Goal: Information Seeking & Learning: Learn about a topic

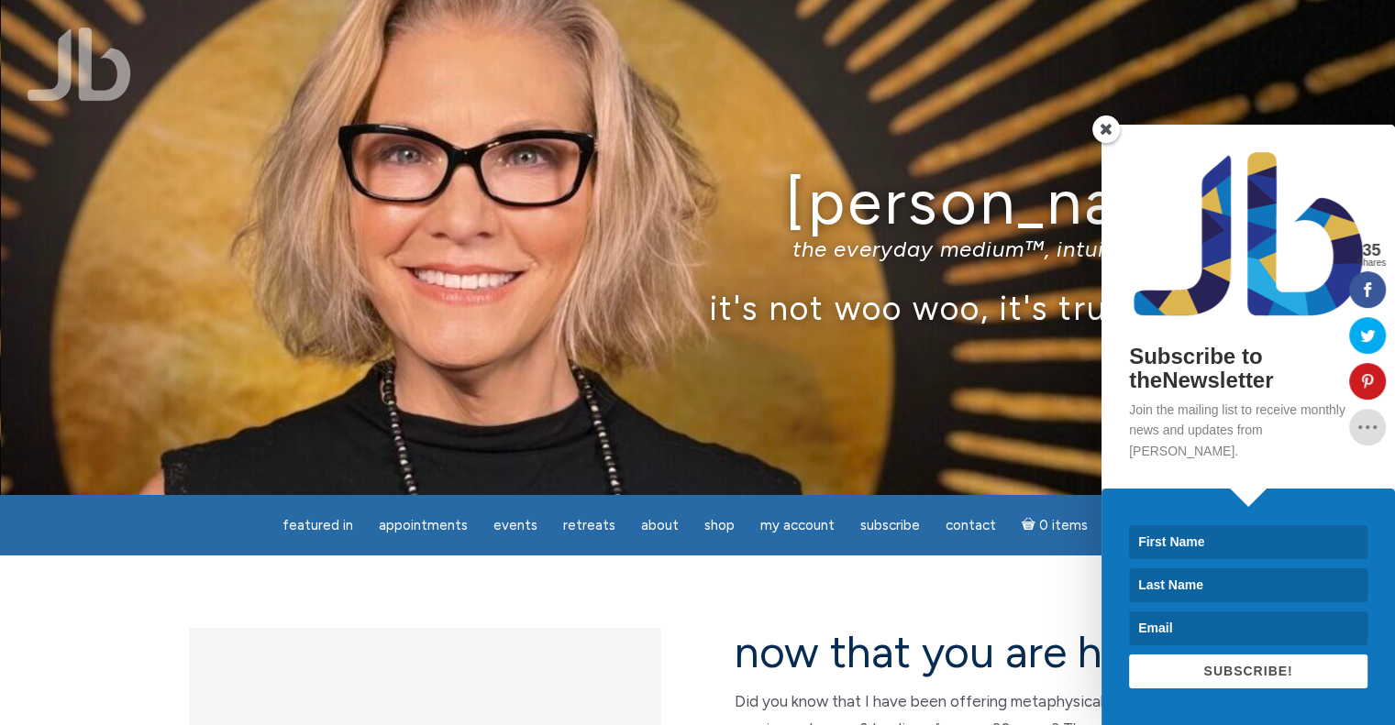
click at [1099, 143] on span at bounding box center [1106, 130] width 28 height 28
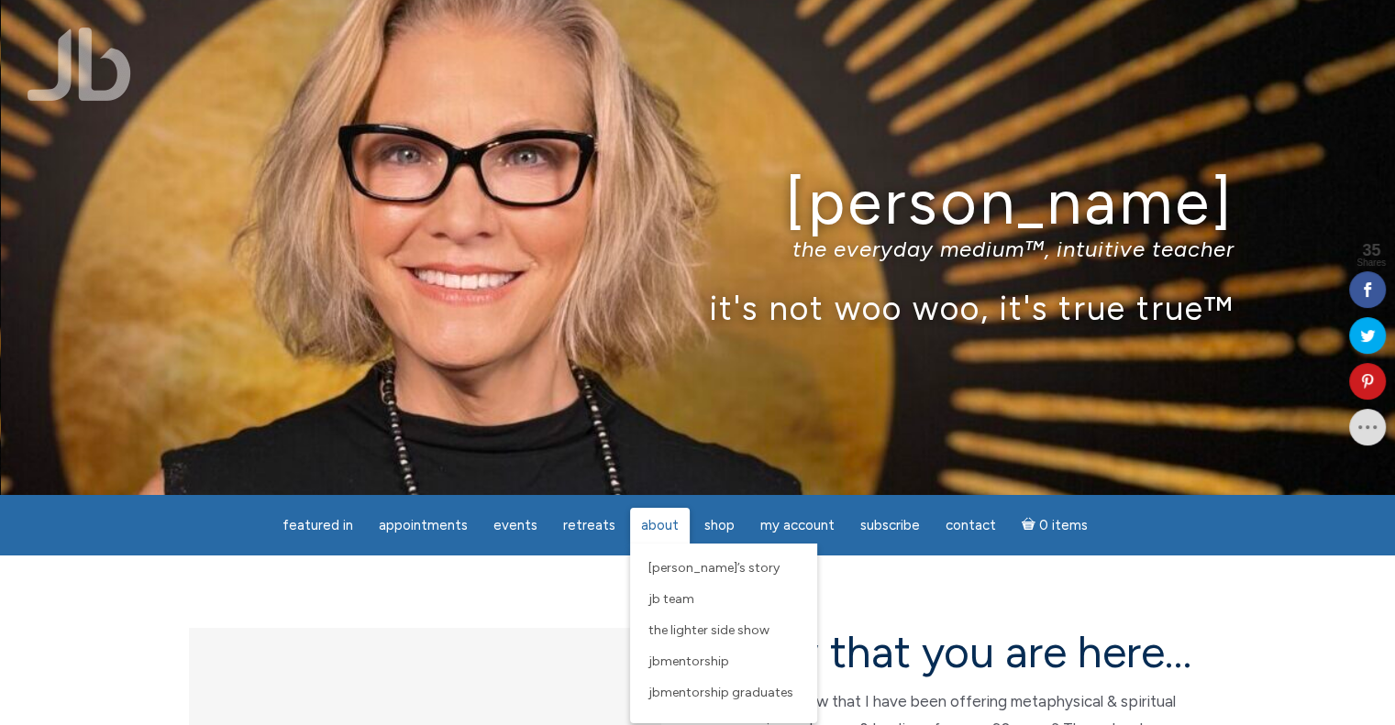
click at [650, 520] on span "About" at bounding box center [660, 525] width 38 height 17
click at [661, 515] on link "About" at bounding box center [660, 526] width 60 height 36
click at [654, 566] on span "[PERSON_NAME]’s Story" at bounding box center [713, 568] width 131 height 16
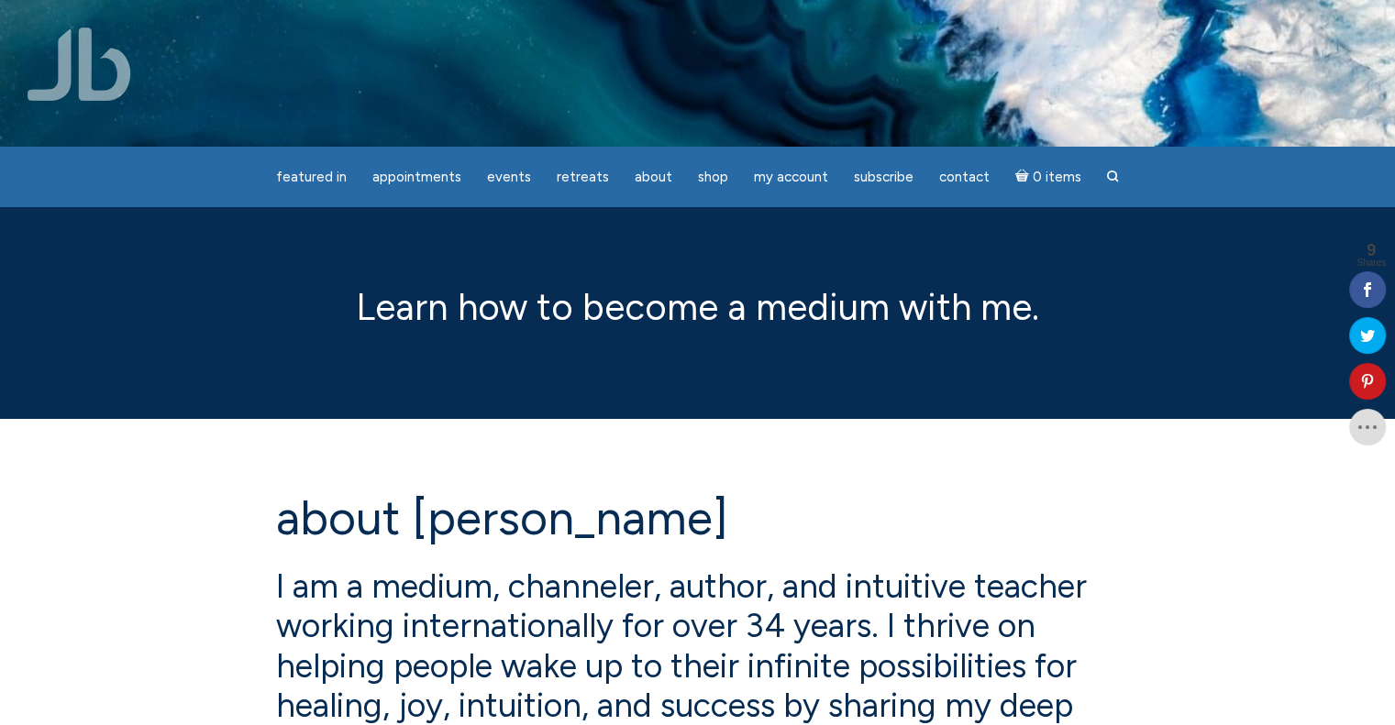
click at [109, 79] on img at bounding box center [80, 64] width 104 height 73
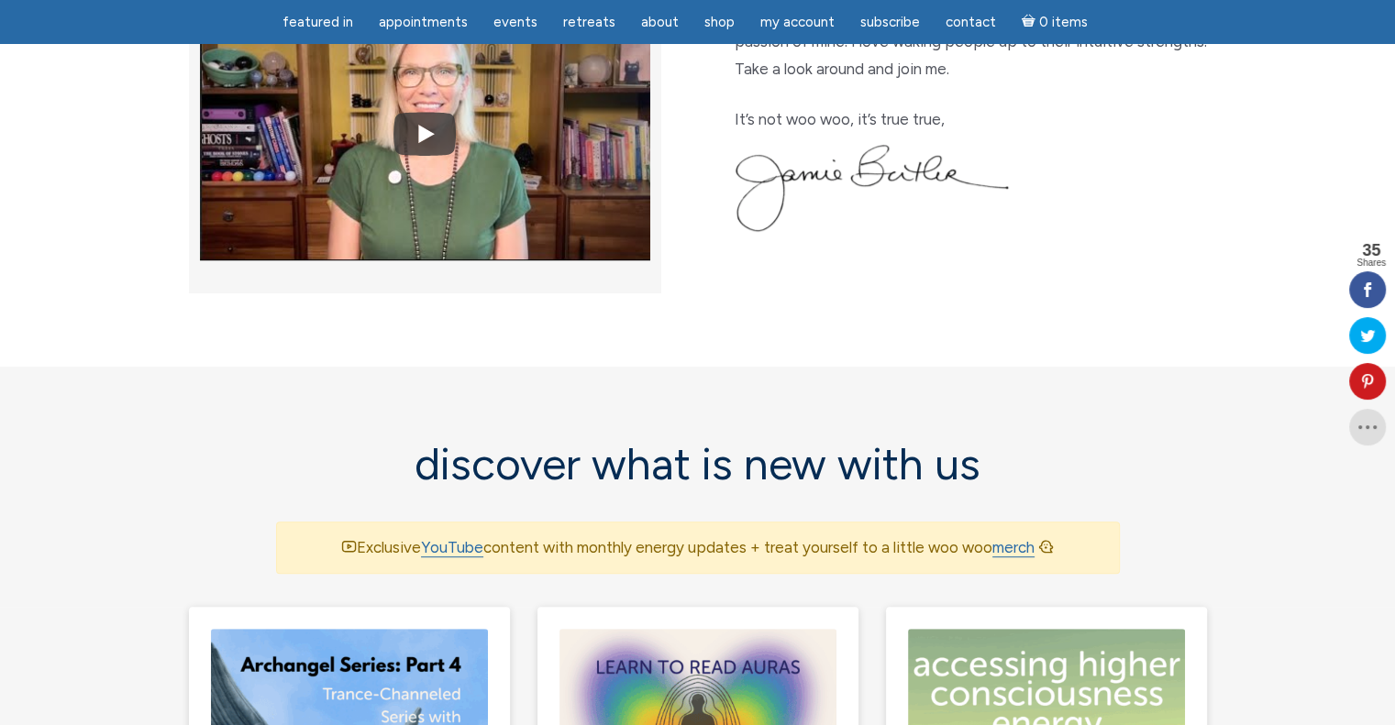
scroll to position [1284, 0]
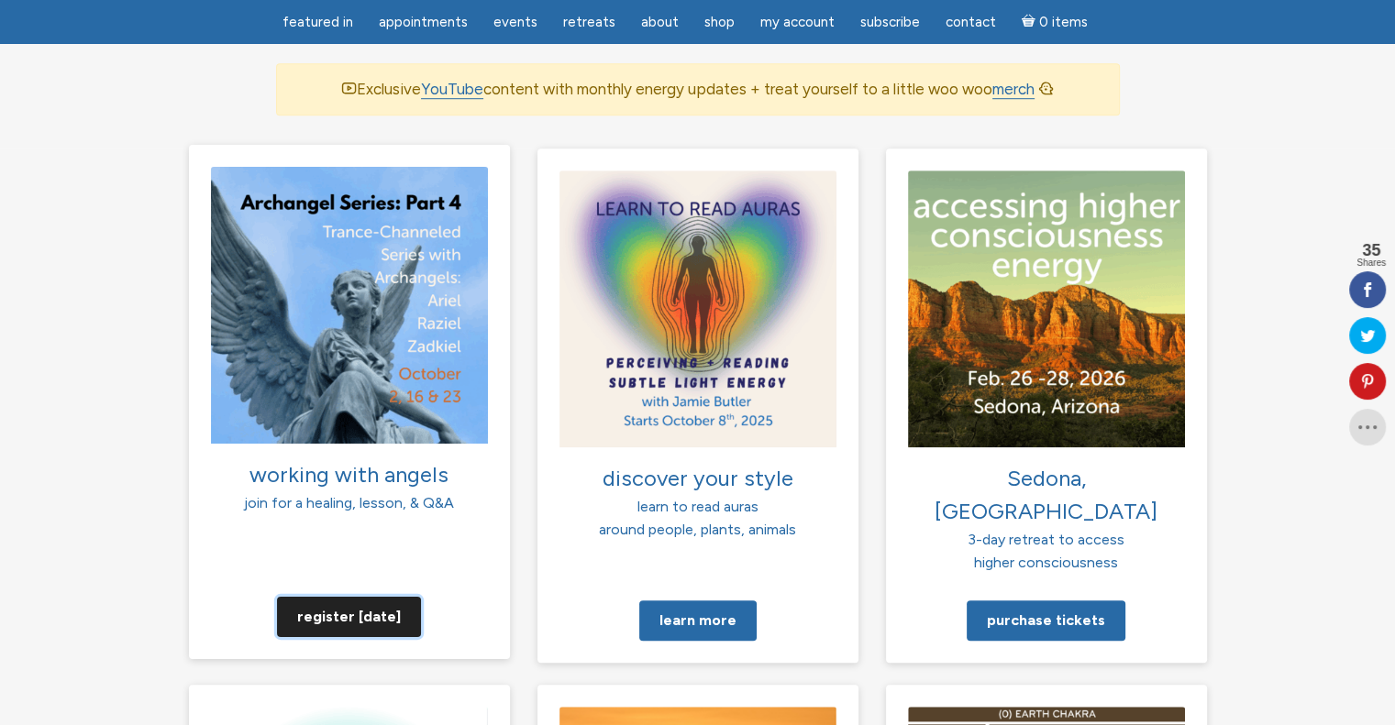
click at [356, 596] on link "Register today" at bounding box center [349, 616] width 144 height 40
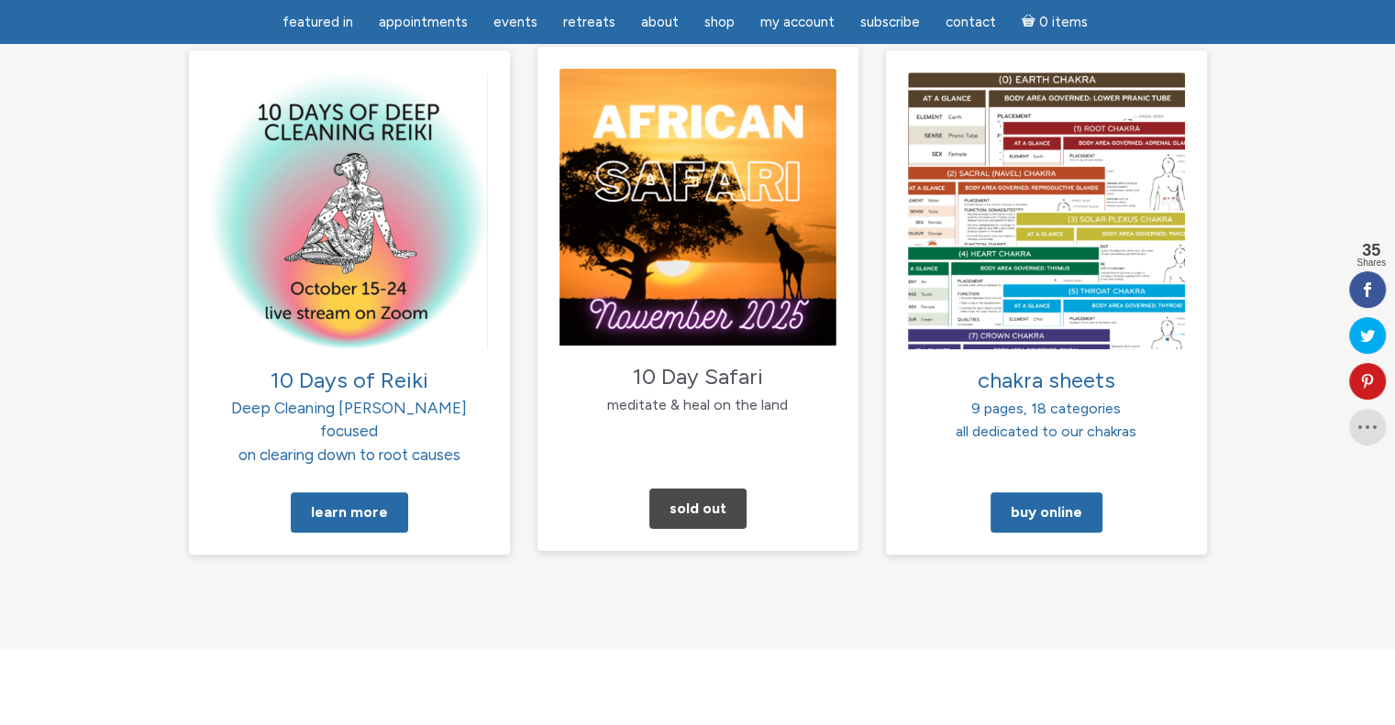
scroll to position [2017, 0]
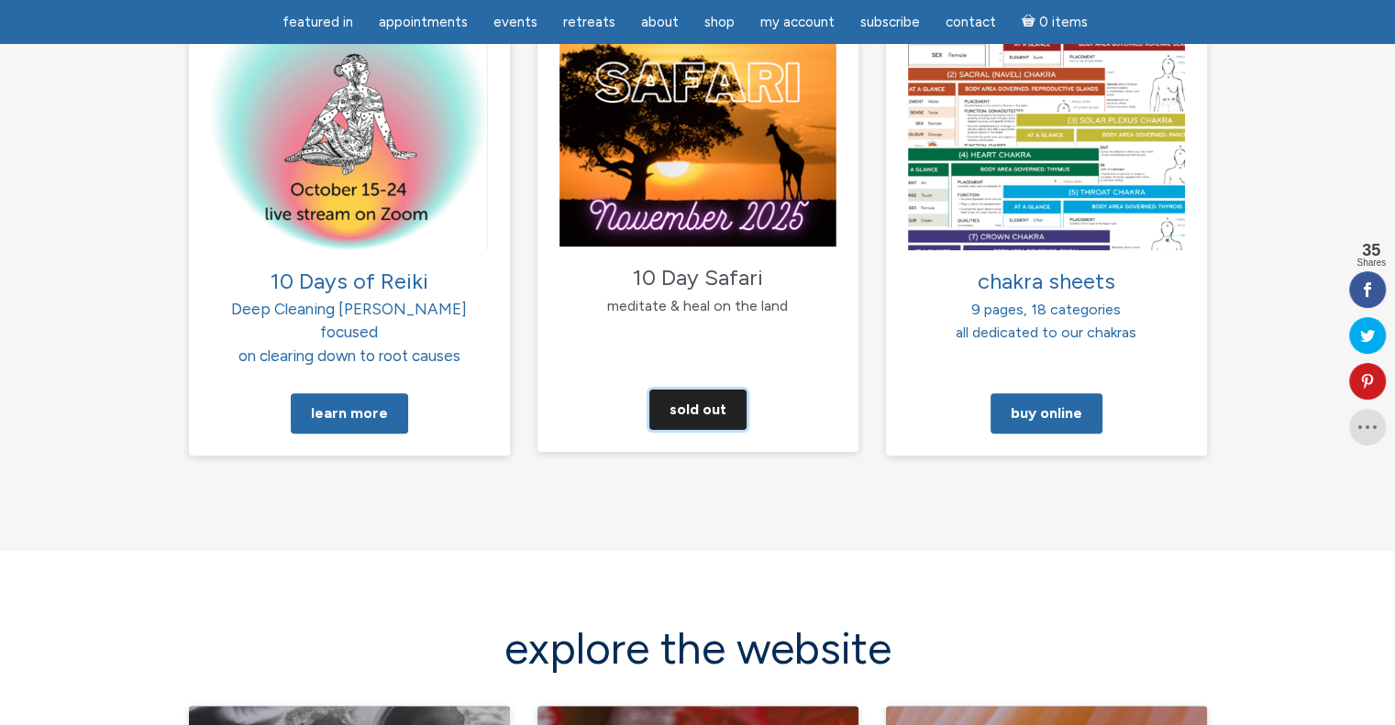
click at [723, 390] on link "Sold Out" at bounding box center [697, 410] width 97 height 40
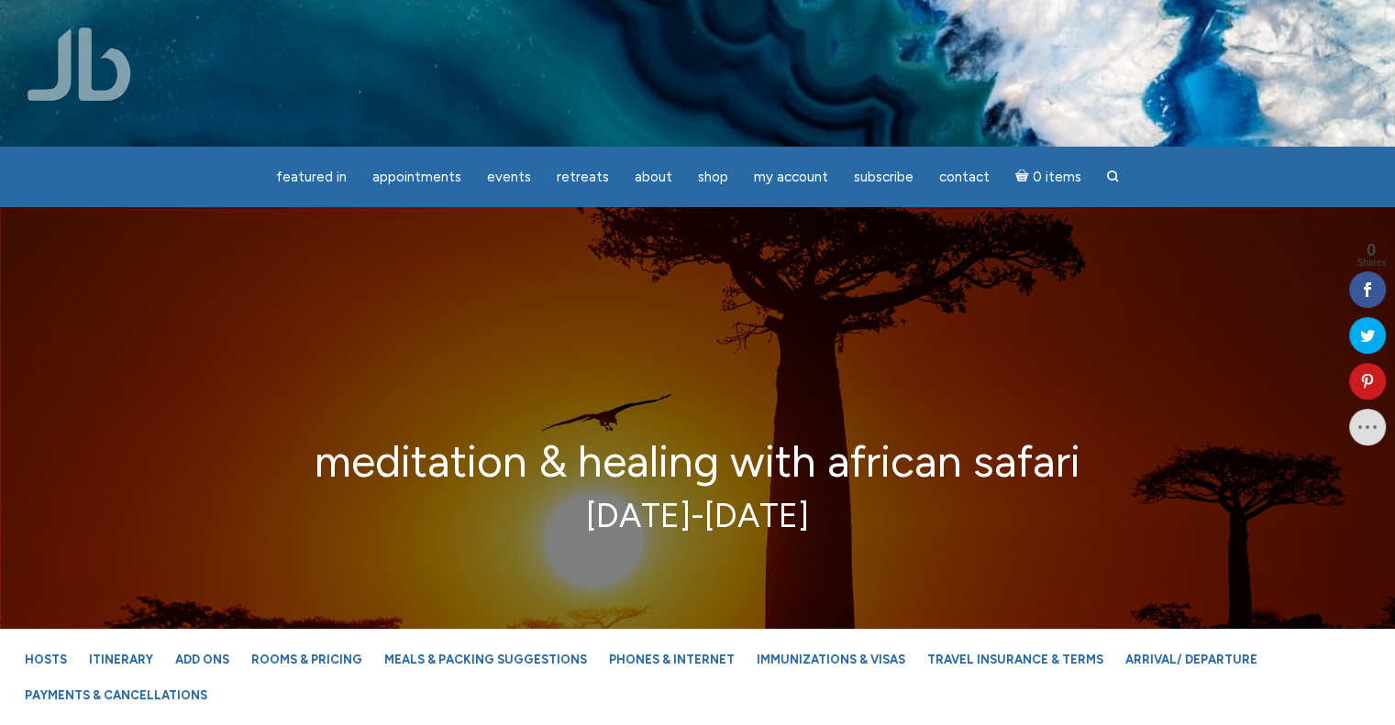
click at [62, 61] on img at bounding box center [80, 64] width 104 height 73
